Goal: Ask a question: Seek information or help from site administrators or community

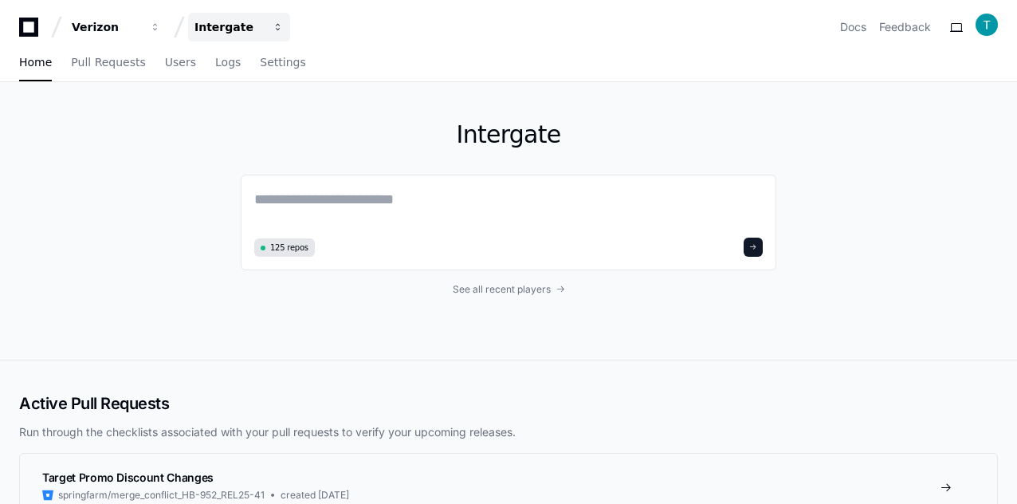
click at [217, 28] on div "Intergate" at bounding box center [228, 27] width 69 height 16
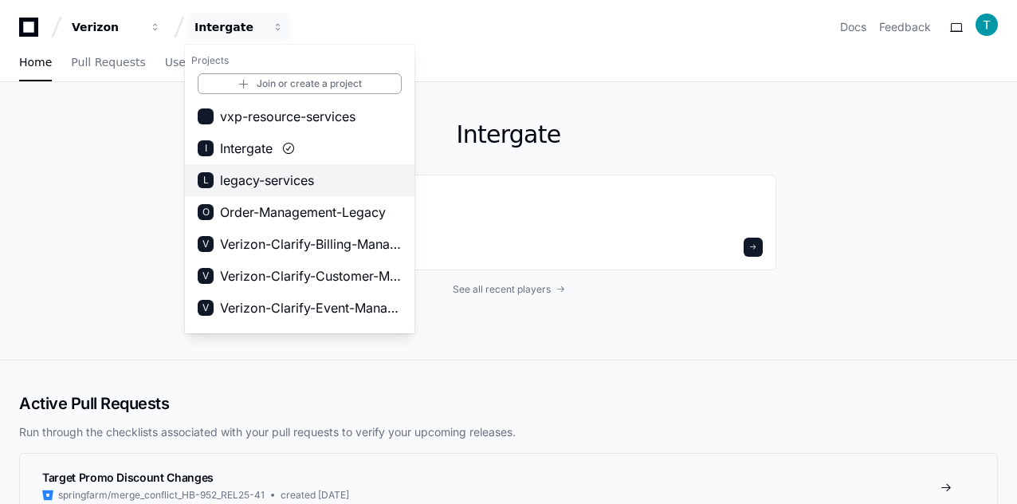
click at [254, 178] on span "legacy-services" at bounding box center [267, 180] width 94 height 19
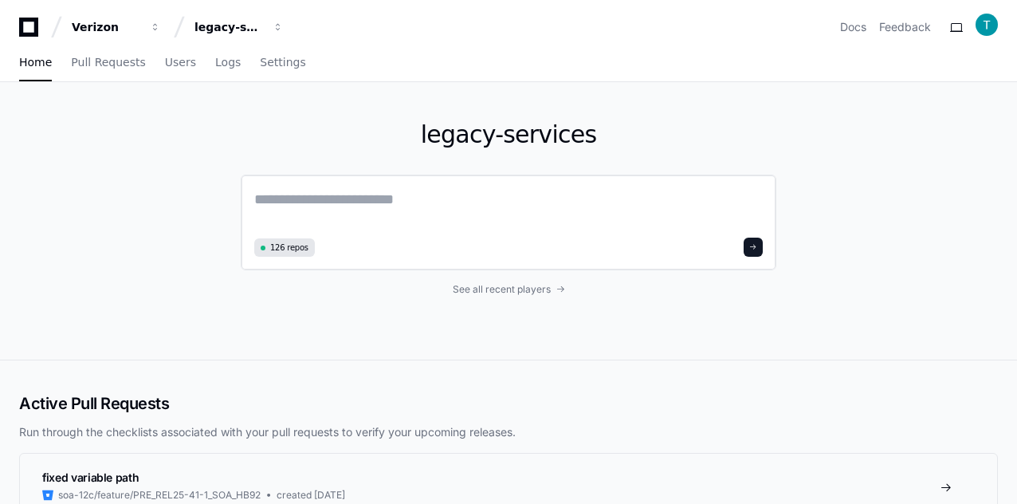
click at [352, 213] on textarea at bounding box center [508, 210] width 508 height 45
click at [245, 21] on div "legacy-services" at bounding box center [228, 27] width 69 height 16
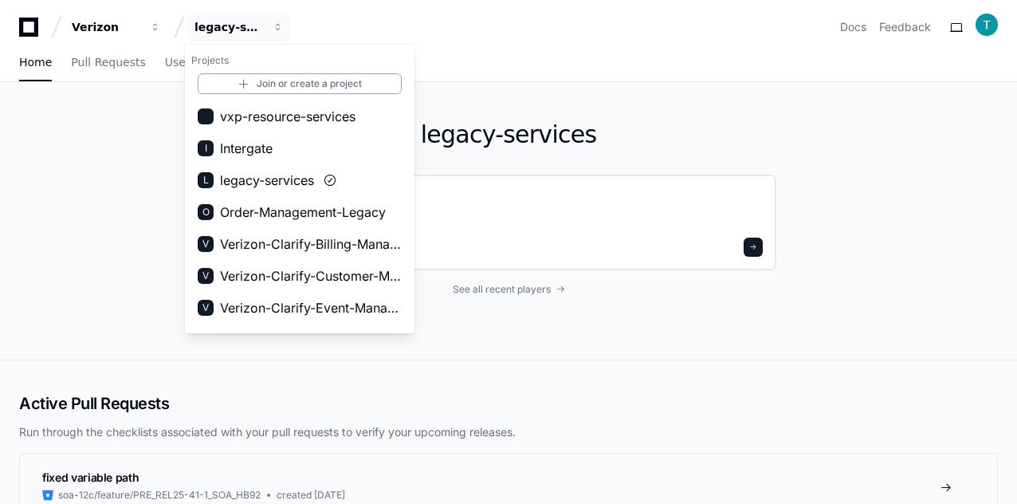
click at [446, 190] on textarea at bounding box center [508, 210] width 508 height 45
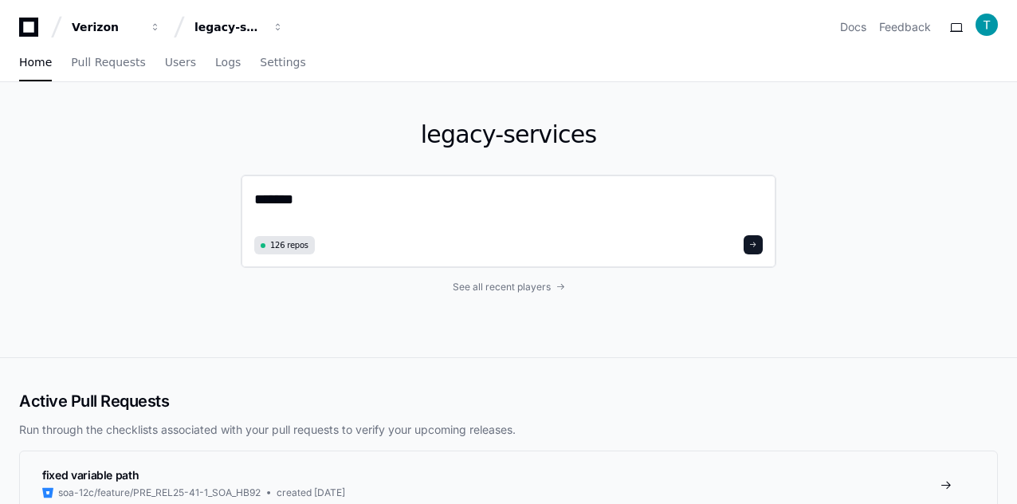
click at [284, 249] on span "126 repos" at bounding box center [289, 245] width 38 height 12
click at [257, 31] on div "legacy-services" at bounding box center [228, 27] width 69 height 16
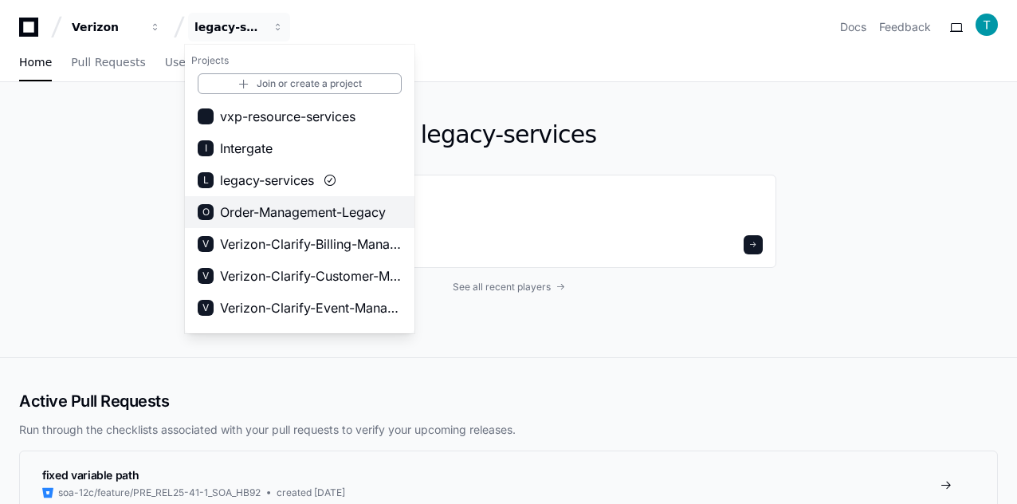
click at [298, 214] on span "Order-Management-Legacy" at bounding box center [303, 211] width 166 height 19
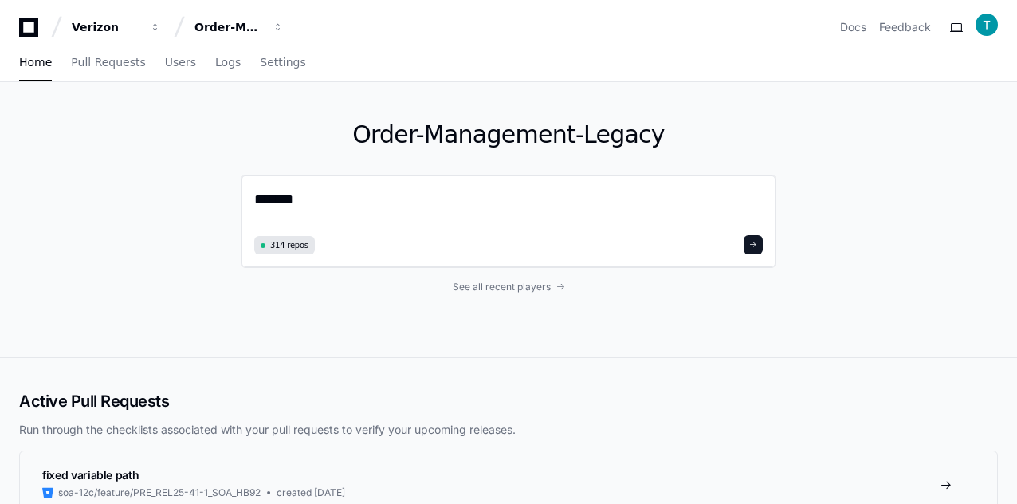
click at [325, 202] on textarea "*******" at bounding box center [508, 209] width 508 height 42
paste textarea "**********"
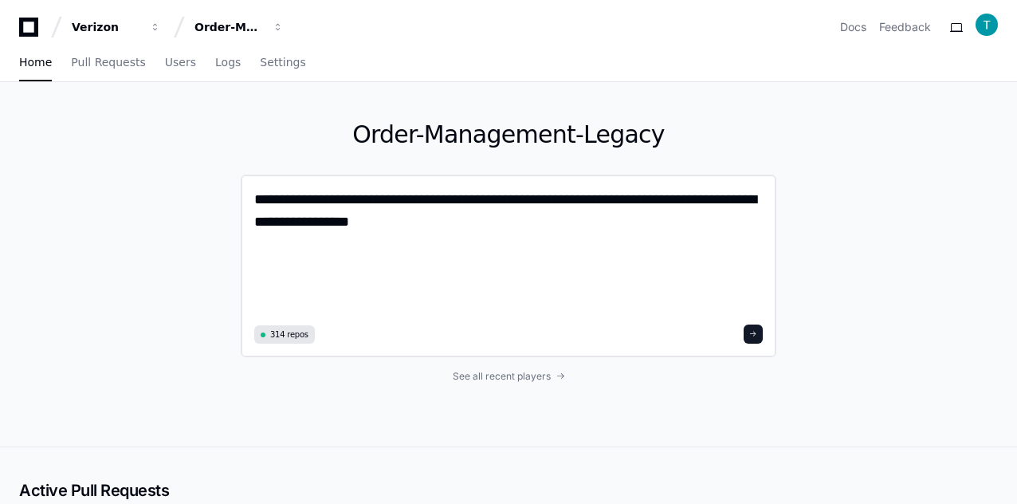
click at [379, 206] on textarea "**********" at bounding box center [508, 253] width 509 height 131
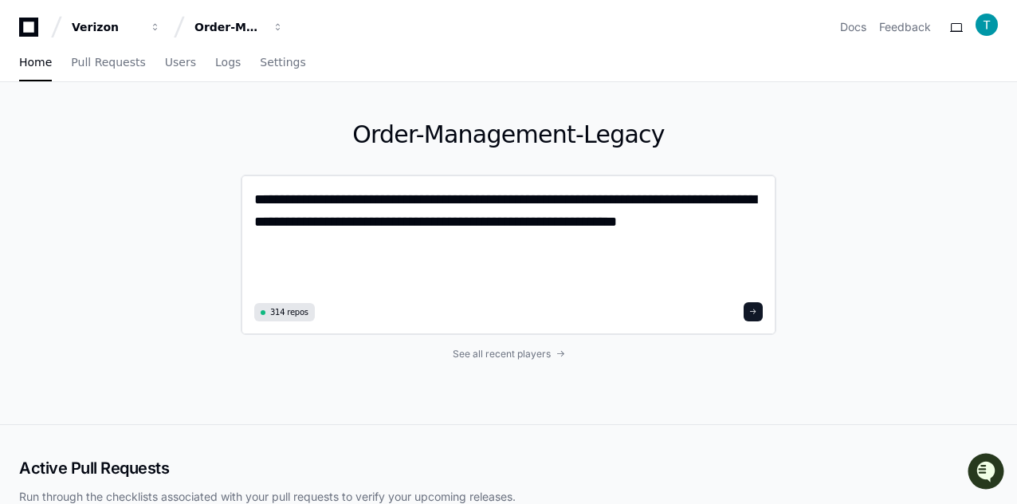
type textarea "**********"
click at [757, 312] on span at bounding box center [753, 312] width 8 height 8
click at [756, 314] on span at bounding box center [753, 312] width 8 height 8
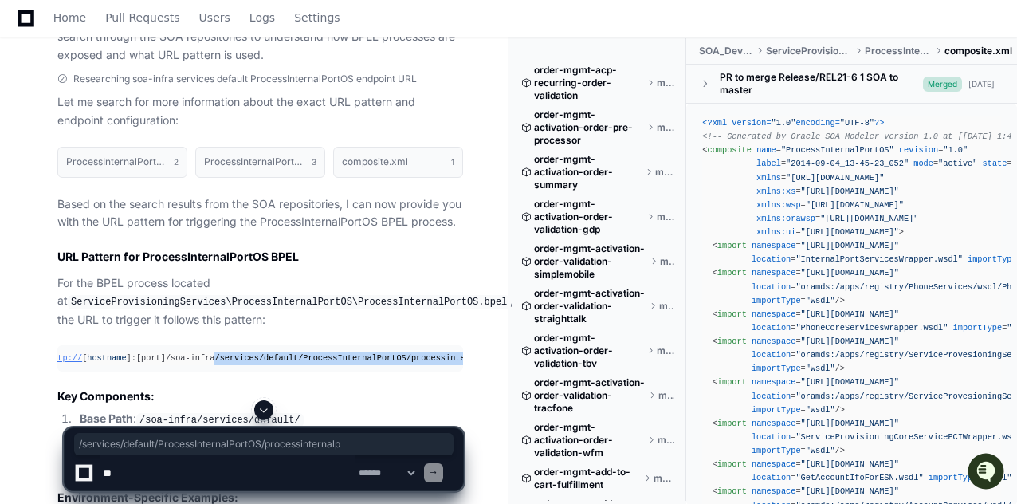
scroll to position [0, 75]
drag, startPoint x: 219, startPoint y: 375, endPoint x: 459, endPoint y: 375, distance: 239.9
click at [379, 365] on div "http:// [ hostname ]:[port]/soa-infra/services/default/ProcessInternalPortOS/pr…" at bounding box center [185, 358] width 387 height 14
drag, startPoint x: 387, startPoint y: 374, endPoint x: 477, endPoint y: 375, distance: 90.1
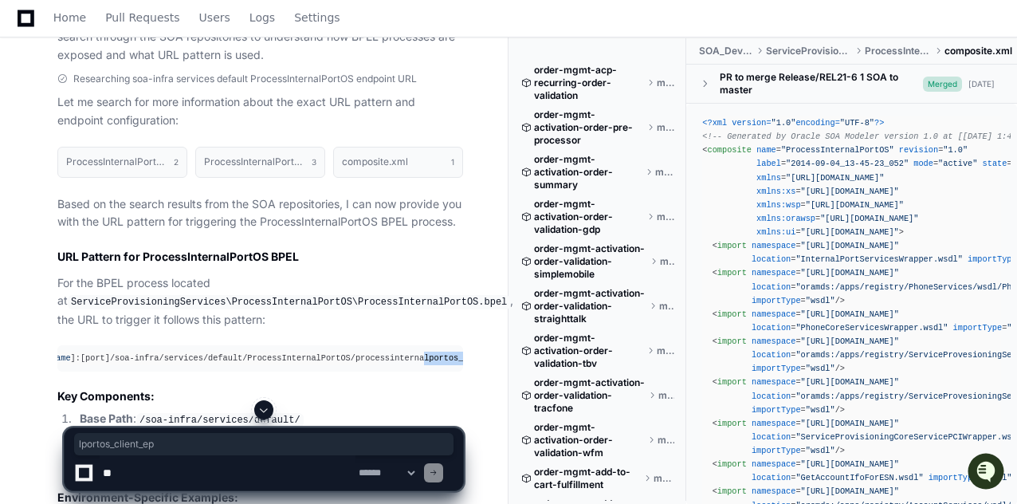
click at [477, 375] on div "tejeshwer.[PERSON_NAME] a minute ago on SOA Repos if we need to trigger this bp…" at bounding box center [253, 375] width 469 height 1211
click at [359, 365] on div "http:// [ hostname ]:[port]/soa-infra/services/default/ProcessInternalPortOS/pr…" at bounding box center [185, 358] width 387 height 14
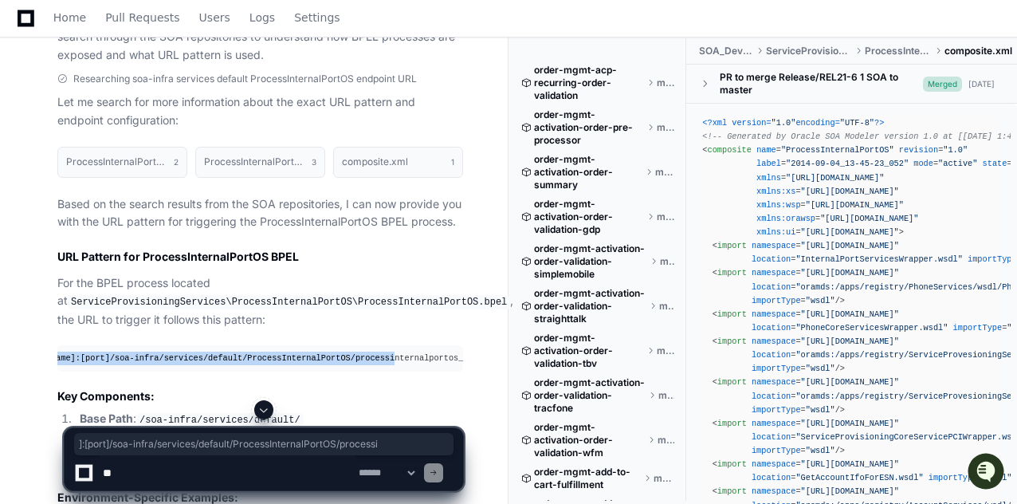
scroll to position [0, 0]
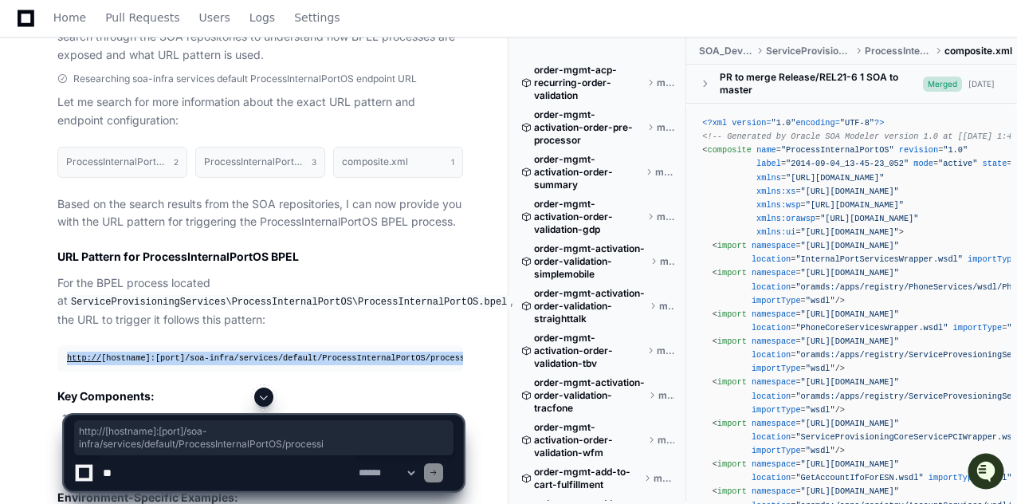
drag, startPoint x: 359, startPoint y: 372, endPoint x: 2, endPoint y: 370, distance: 357.0
click at [2, 370] on div "tejeshwer.[PERSON_NAME] a minute ago on SOA Repos if we need to trigger this bp…" at bounding box center [254, 414] width 508 height 1289
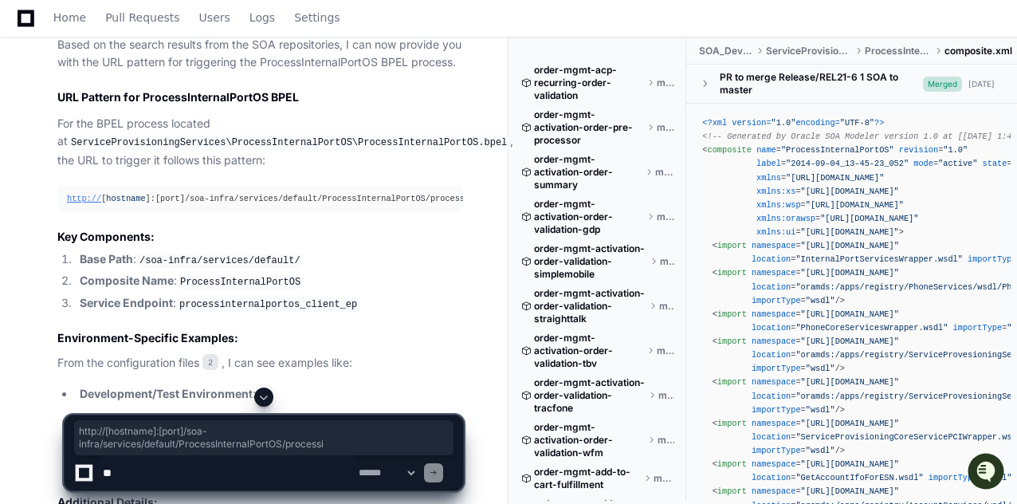
click at [202, 268] on code "/soa-infra/services/default/" at bounding box center [219, 260] width 167 height 14
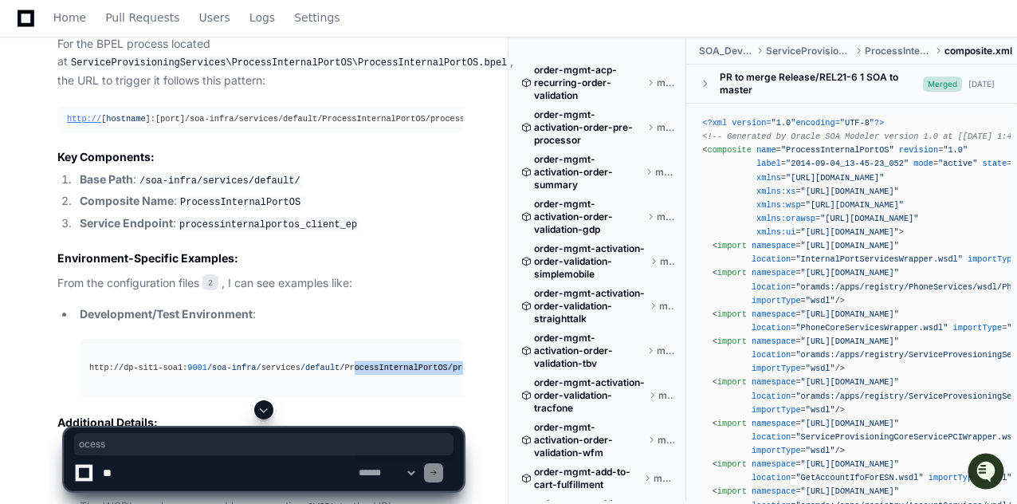
scroll to position [0, 97]
drag, startPoint x: 330, startPoint y: 380, endPoint x: 500, endPoint y: 381, distance: 169.7
click at [500, 381] on div "tejeshwer.[PERSON_NAME] a minute ago on SOA Repos if we need to trigger this bp…" at bounding box center [254, 175] width 508 height 1289
click at [356, 375] on div "http: // dp-sit1-soa1: 9001 /soa-infra/ services /default/ ProcessInternalPortO…" at bounding box center [174, 368] width 364 height 14
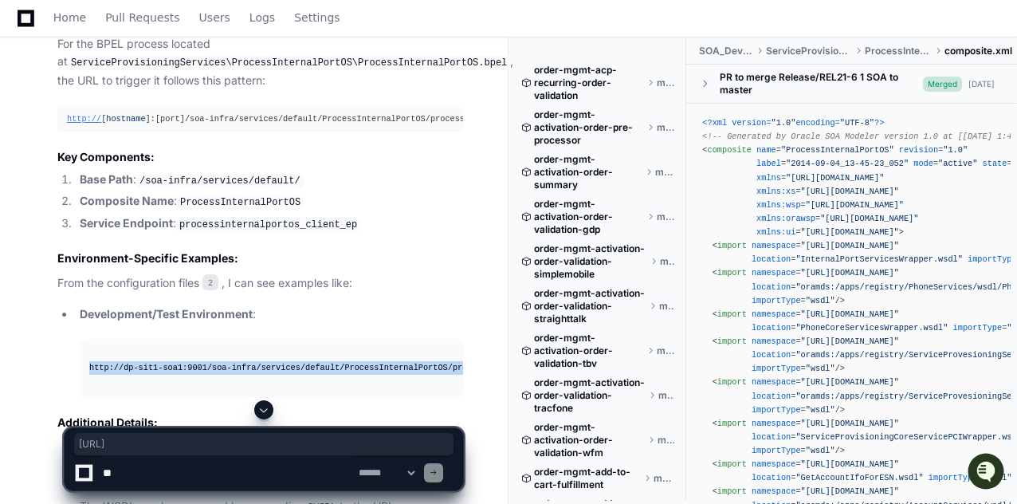
drag, startPoint x: 410, startPoint y: 381, endPoint x: 0, endPoint y: 383, distance: 410.4
click at [0, 383] on div "tejeshwer.[PERSON_NAME] a minute ago on SOA Repos if we need to trigger this bp…" at bounding box center [254, 175] width 508 height 1289
click at [300, 372] on span "/default/" at bounding box center [322, 368] width 44 height 10
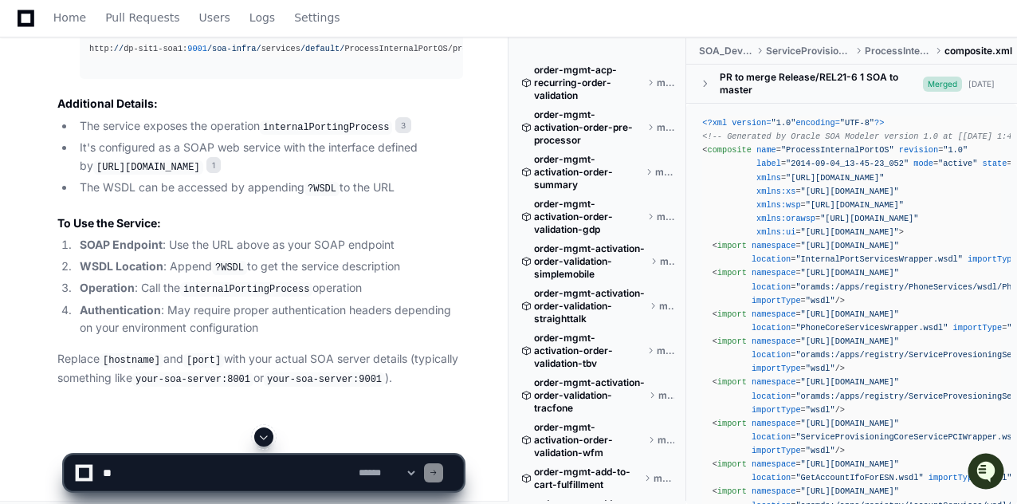
scroll to position [976, 0]
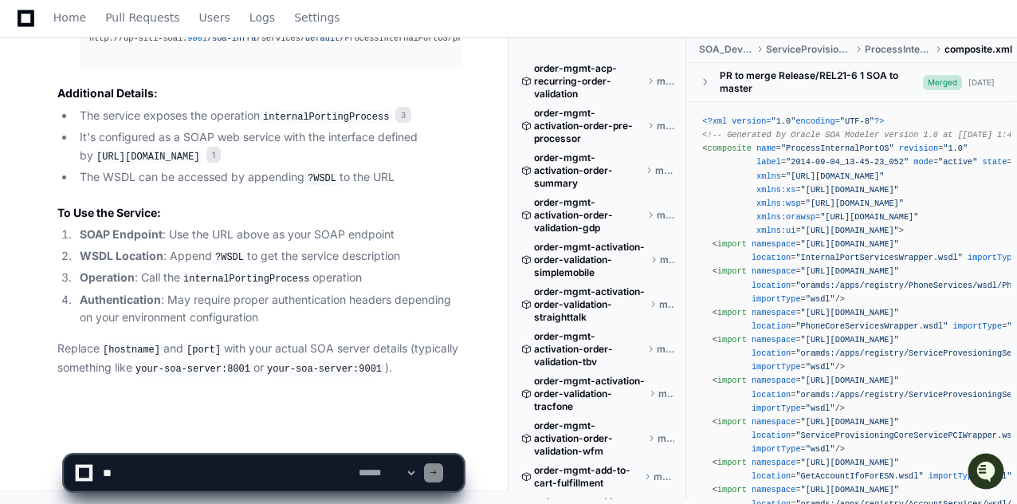
click at [182, 477] on textarea at bounding box center [228, 472] width 256 height 35
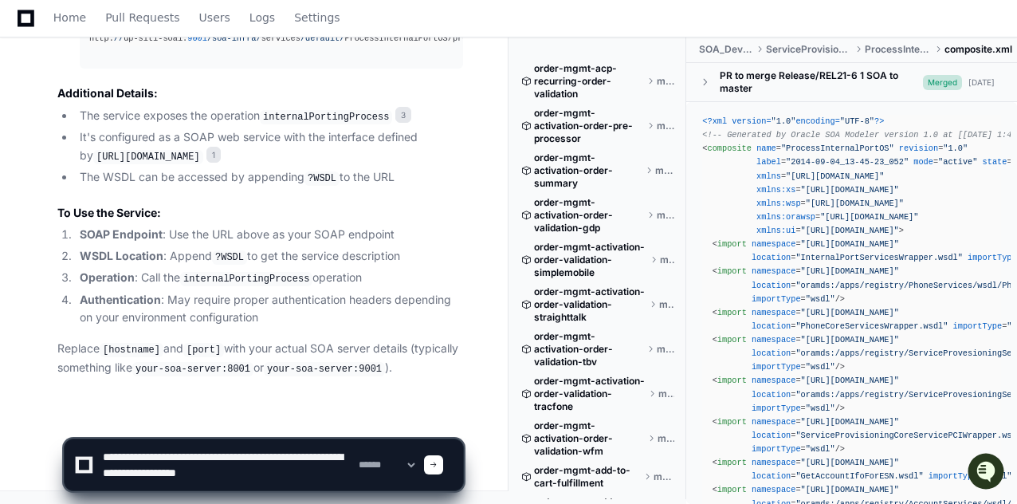
type textarea "**********"
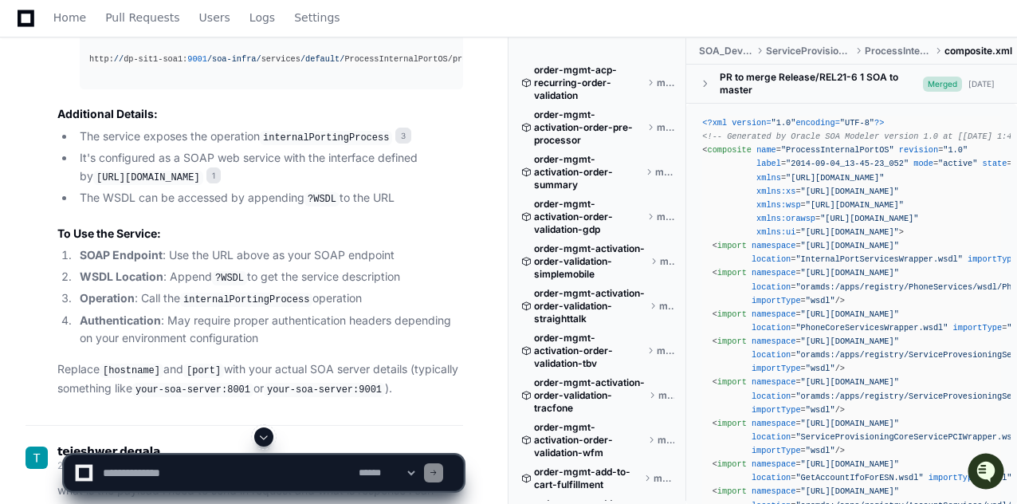
scroll to position [866, 0]
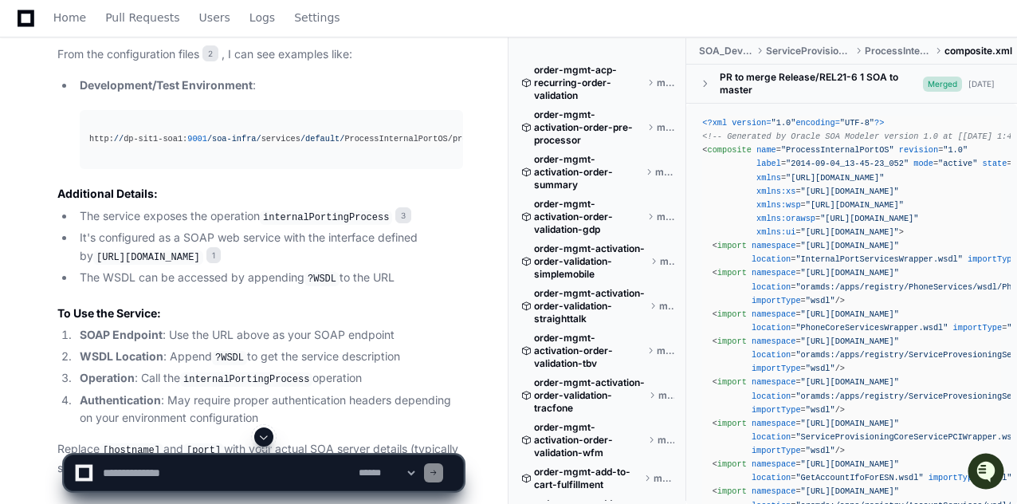
click at [395, 146] on div "http: // dp-sit1-soa1: 9001 /soa-infra/ services /default/ ProcessInternalPortO…" at bounding box center [271, 139] width 364 height 14
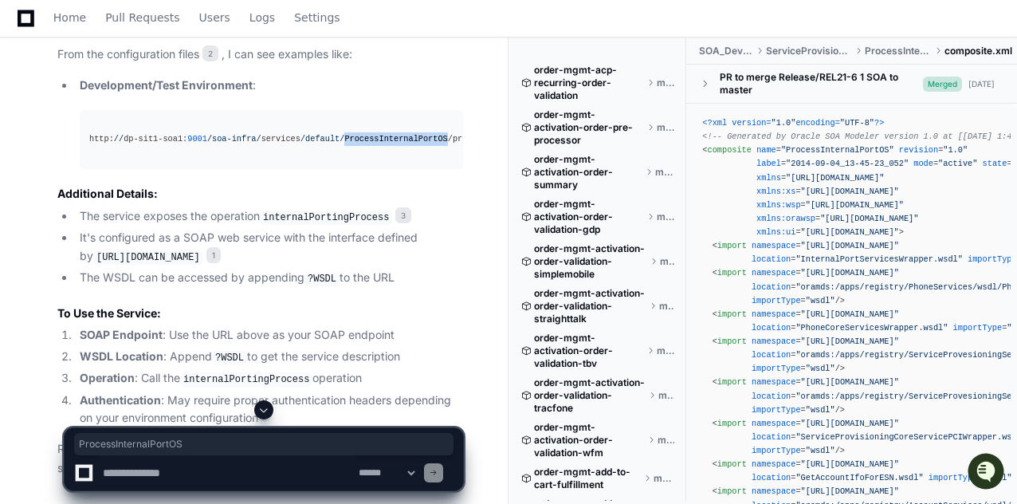
click at [395, 146] on div "http: // dp-sit1-soa1: 9001 /soa-infra/ services /default/ ProcessInternalPortO…" at bounding box center [271, 139] width 364 height 14
copy div "ProcessInternalPortOS"
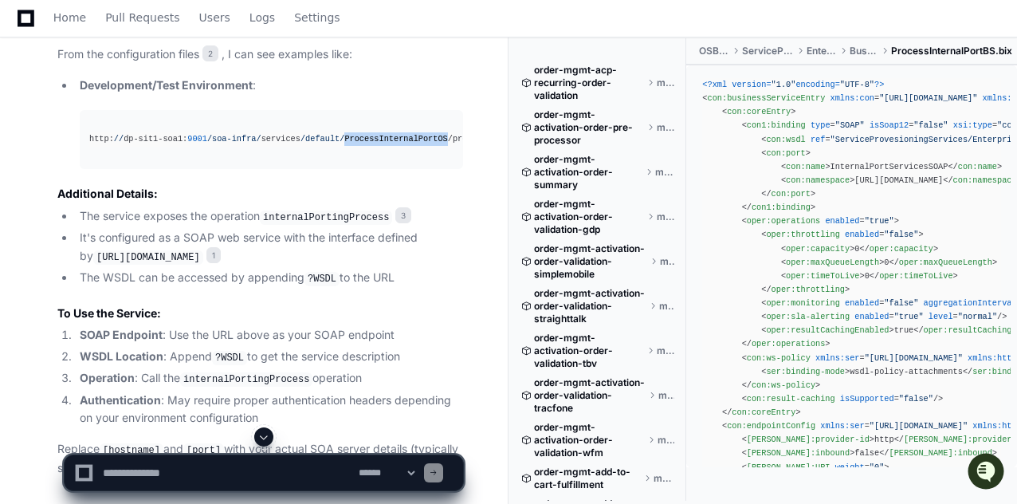
click at [126, 221] on li "The service exposes the operation internalPortingProcess 3" at bounding box center [269, 216] width 388 height 19
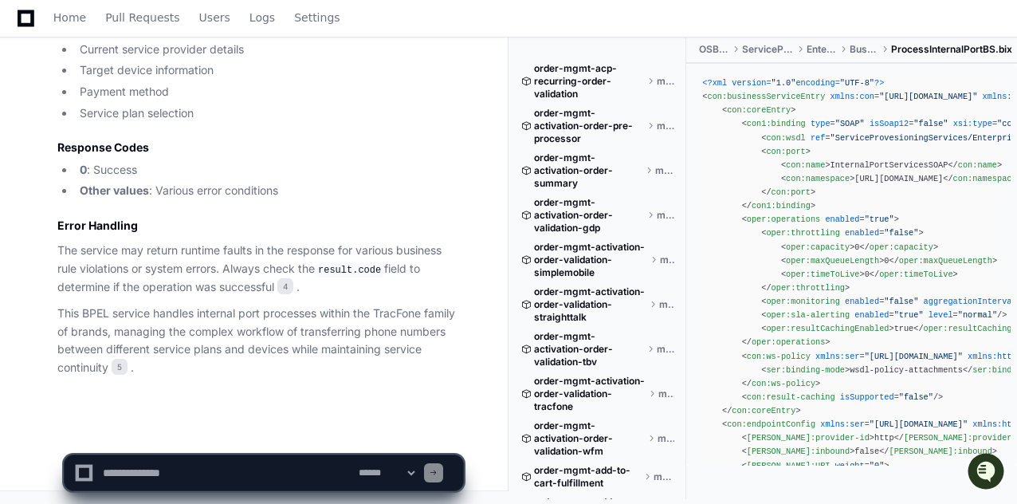
scroll to position [4152, 0]
click at [71, 20] on span "Home" at bounding box center [69, 18] width 33 height 10
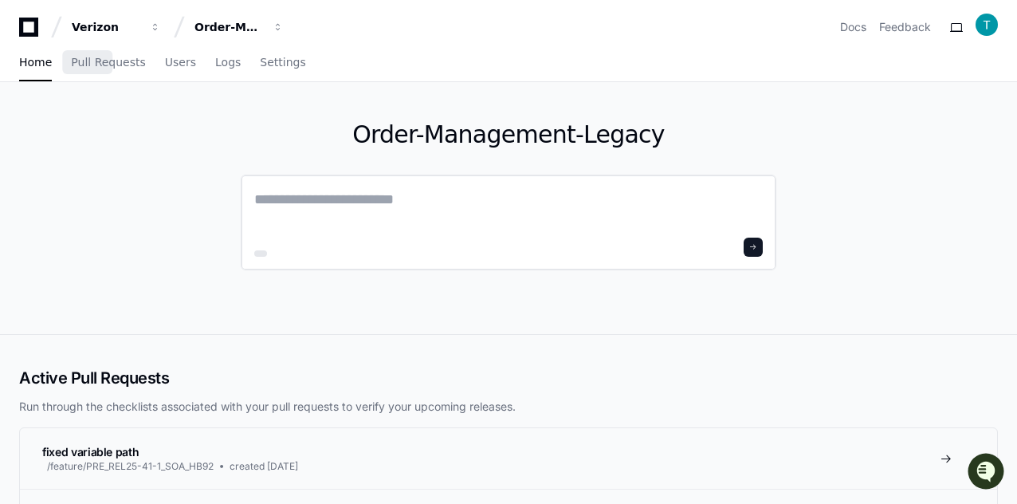
click at [302, 213] on textarea at bounding box center [508, 210] width 508 height 45
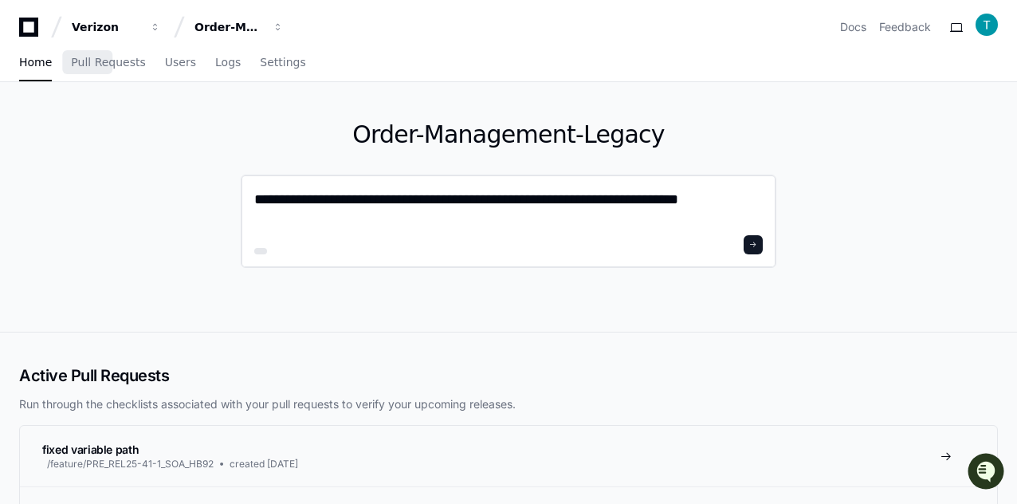
type textarea "**********"
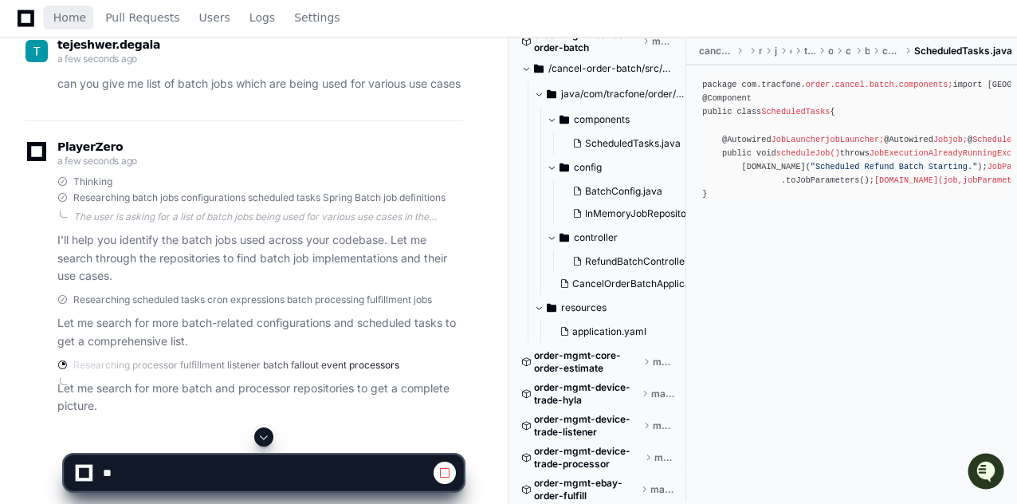
scroll to position [638, 0]
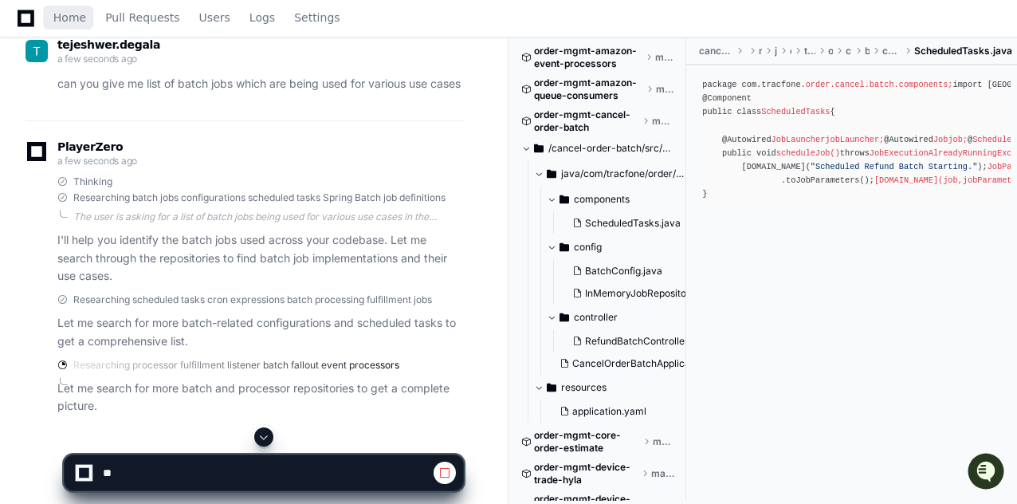
click at [528, 147] on span at bounding box center [526, 148] width 10 height 10
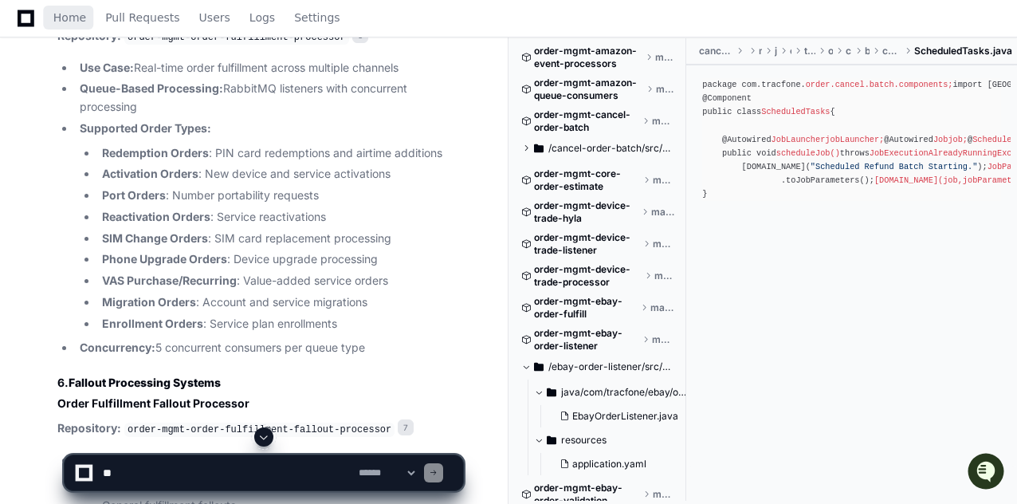
scroll to position [1644, 0]
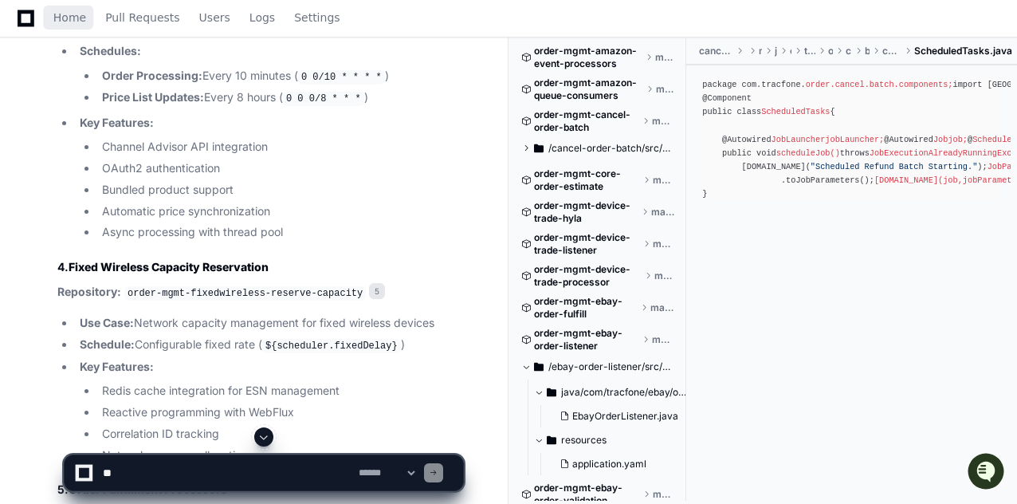
click at [528, 367] on span at bounding box center [526, 367] width 10 height 10
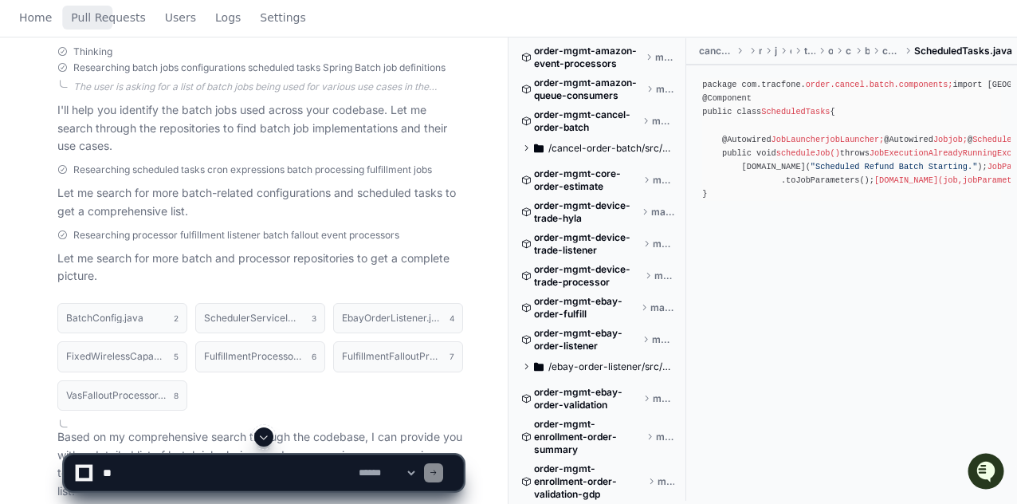
scroll to position [0, 0]
